Goal: Find specific page/section: Find specific page/section

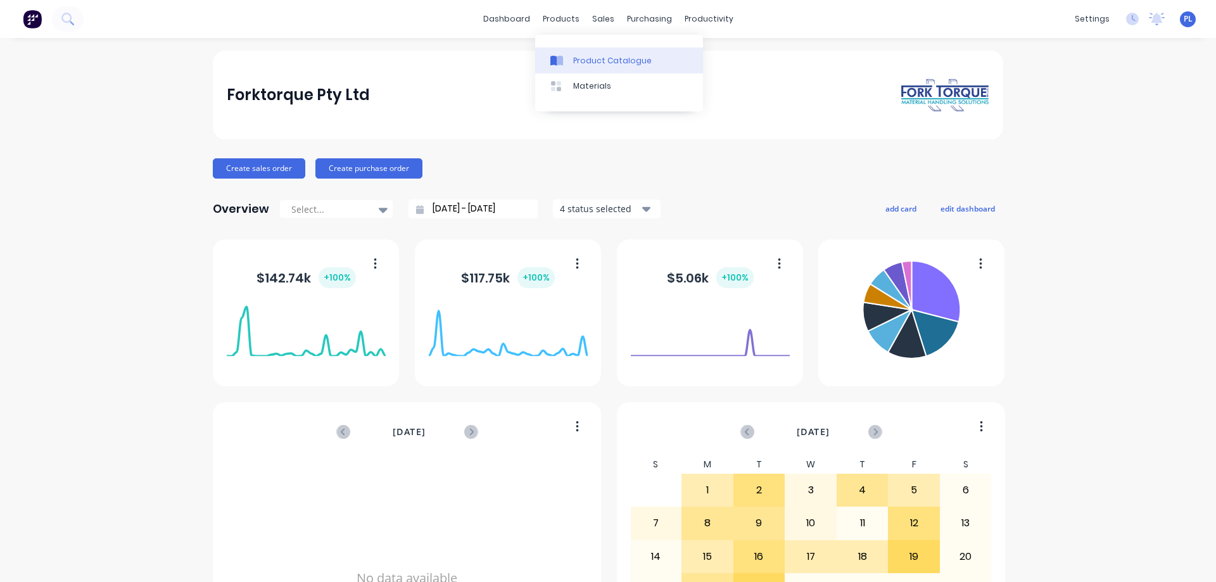
drag, startPoint x: 588, startPoint y: 60, endPoint x: 576, endPoint y: 60, distance: 12.0
click at [587, 60] on div "Product Catalogue" at bounding box center [612, 60] width 79 height 11
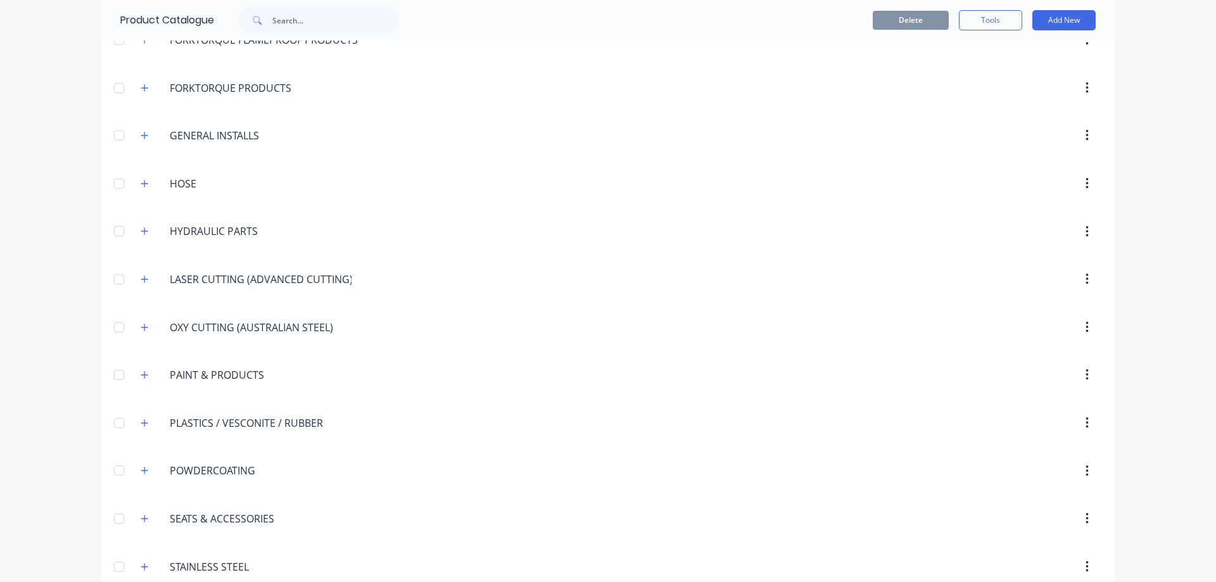
scroll to position [1267, 0]
click at [141, 278] on icon "button" at bounding box center [145, 278] width 8 height 9
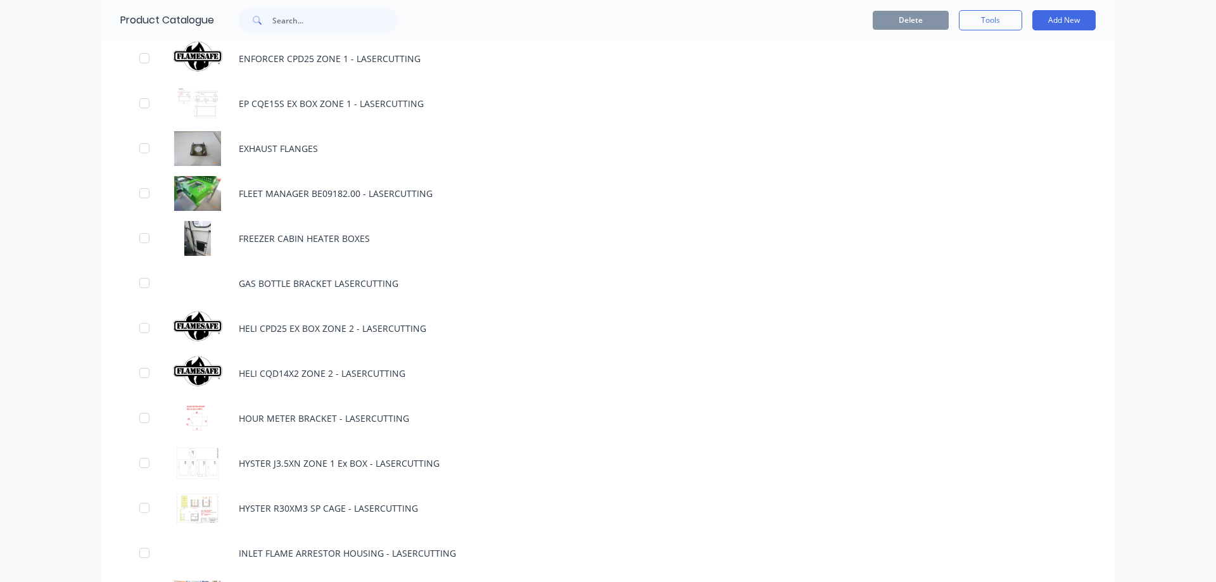
scroll to position [2661, 0]
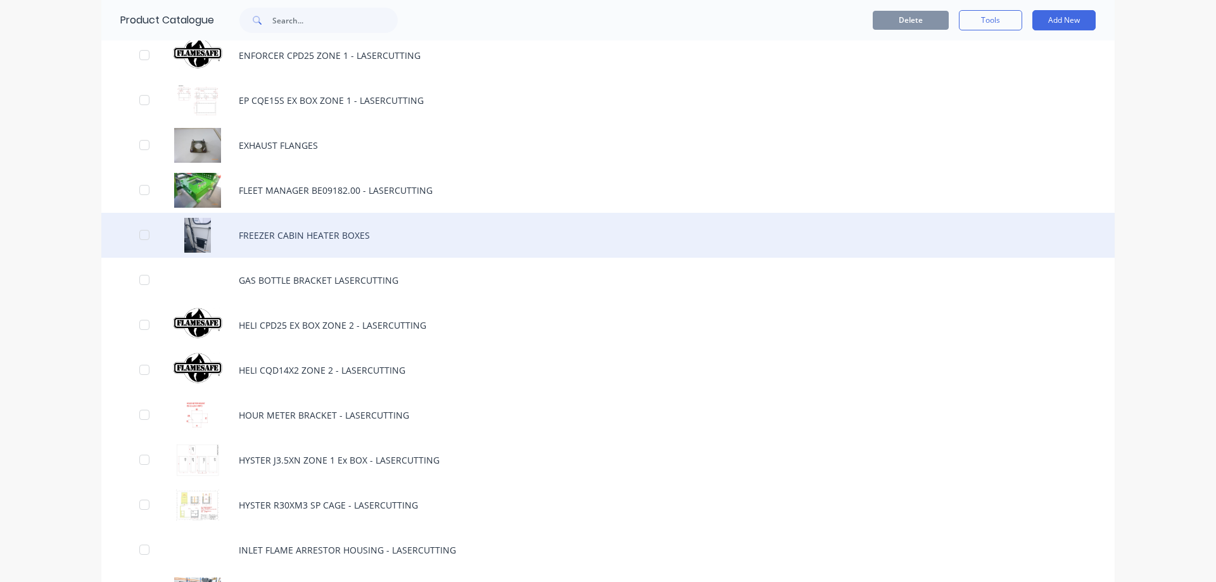
click at [449, 237] on div "FREEZER CABIN HEATER BOXES" at bounding box center [608, 235] width 1014 height 45
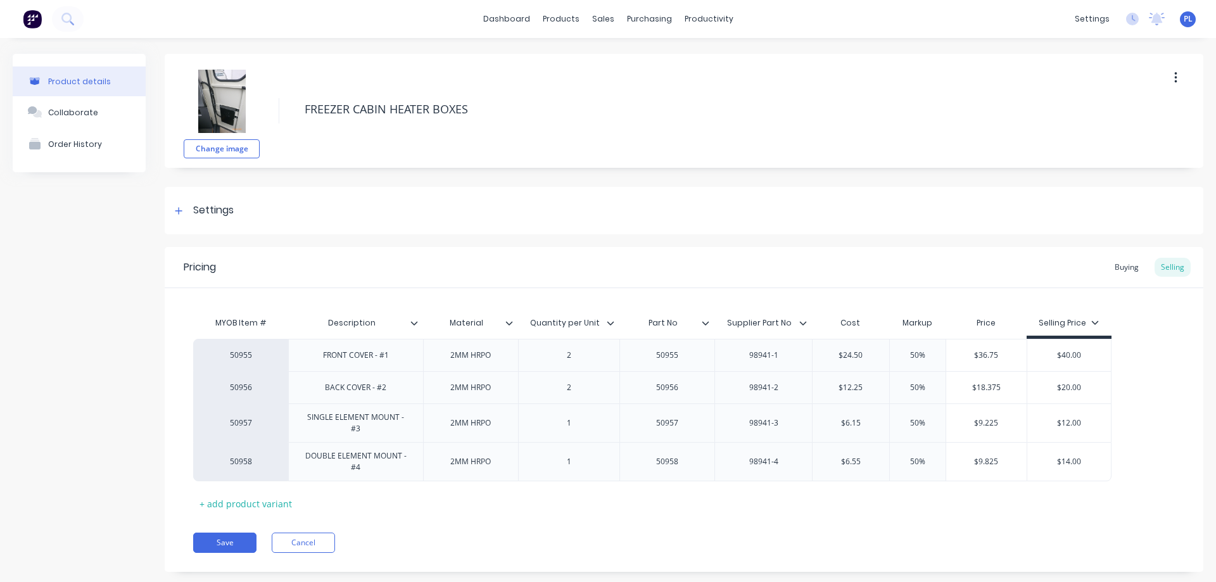
type textarea "x"
click at [76, 112] on div "Collaborate" at bounding box center [73, 113] width 50 height 10
